Goal: Information Seeking & Learning: Learn about a topic

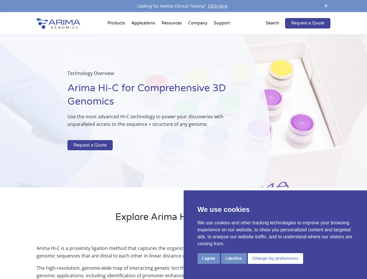
click at [183, 139] on p at bounding box center [153, 136] width 173 height 8
click at [208, 258] on button "I agree" at bounding box center [208, 258] width 22 height 11
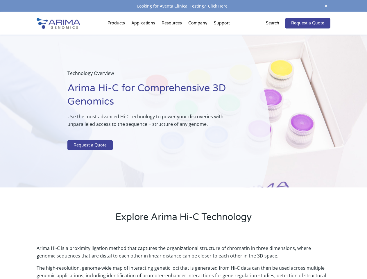
click at [233, 258] on p "Arima Hi-C is a proximity ligation method that captures the organizational stru…" at bounding box center [183, 254] width 293 height 20
click at [274, 258] on p "Arima Hi-C is a proximity ligation method that captures the organizational stru…" at bounding box center [183, 254] width 293 height 20
click at [326, 6] on span at bounding box center [325, 6] width 9 height 8
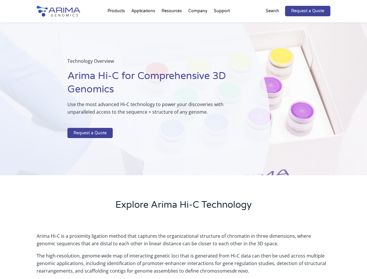
click at [183, 145] on div "Technology Overview Arima Hi-C for Comprehensive 3D Genomics Use the most advan…" at bounding box center [135, 98] width 270 height 153
click at [117, 24] on div "Technology Overview Arima Hi-C for Comprehensive 3D Genomics Use the most advan…" at bounding box center [135, 98] width 270 height 153
click at [172, 24] on div "Technology Overview Arima Hi-C for Comprehensive 3D Genomics Use the most advan…" at bounding box center [135, 98] width 270 height 153
click at [198, 24] on div "Technology Overview Arima Hi-C for Comprehensive 3D Genomics Use the most advan…" at bounding box center [135, 98] width 270 height 153
click at [221, 24] on div "Technology Overview Arima Hi-C for Comprehensive 3D Genomics Use the most advan…" at bounding box center [135, 98] width 270 height 153
